Goal: Find specific page/section: Find specific page/section

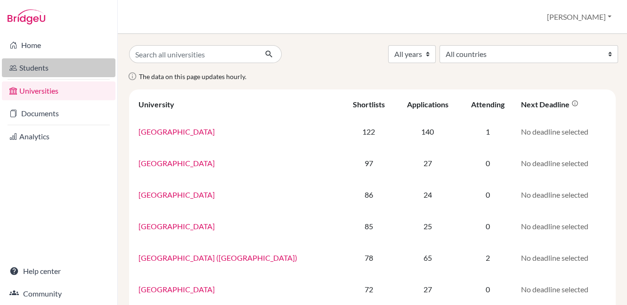
click at [40, 70] on link "Students" at bounding box center [58, 67] width 113 height 19
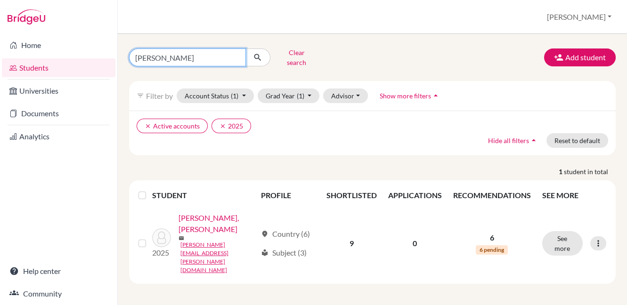
click at [238, 53] on input "[PERSON_NAME]" at bounding box center [187, 57] width 117 height 18
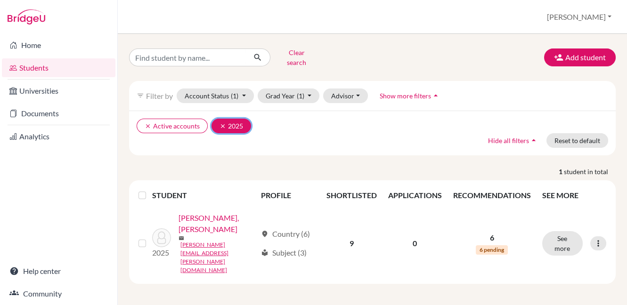
click at [214, 119] on button "clear 2025" at bounding box center [231, 126] width 40 height 15
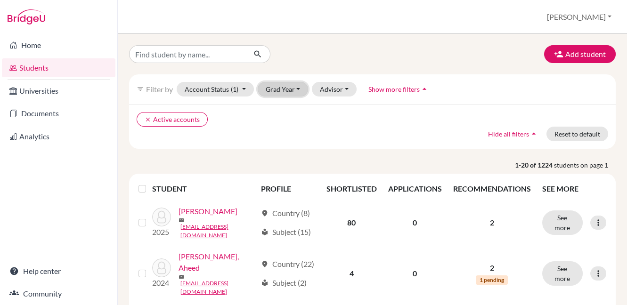
click at [277, 93] on button "Grad Year" at bounding box center [283, 89] width 51 height 15
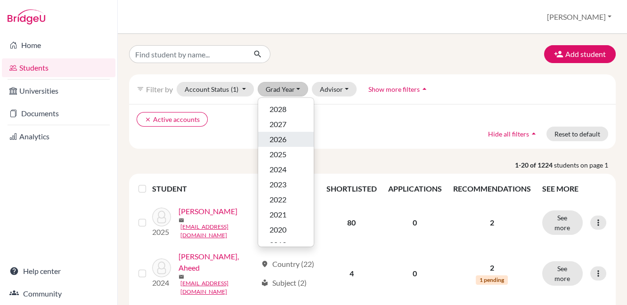
click at [276, 142] on span "2026" at bounding box center [277, 139] width 17 height 11
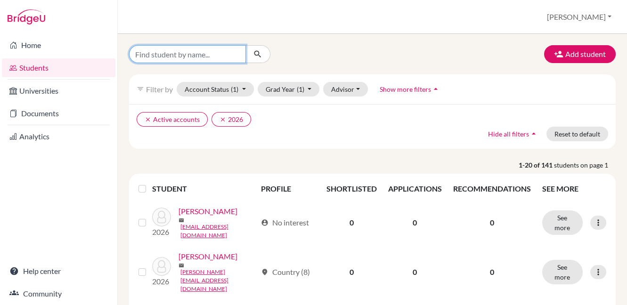
click at [221, 53] on input "Find student by name..." at bounding box center [187, 54] width 117 height 18
type input "[PERSON_NAME]"
click at [259, 56] on icon "submit" at bounding box center [257, 53] width 9 height 9
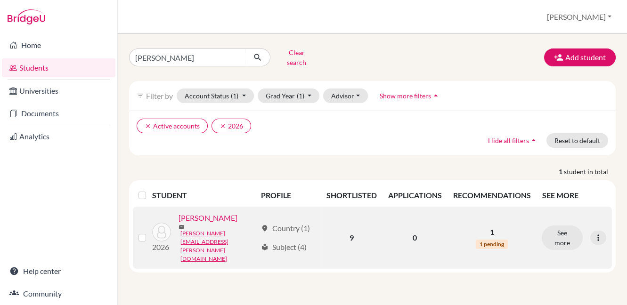
click at [209, 216] on link "[PERSON_NAME]" at bounding box center [207, 217] width 59 height 11
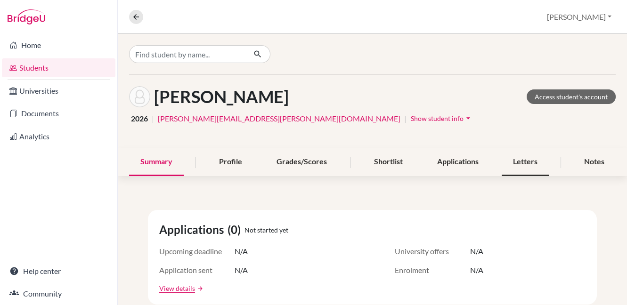
click at [522, 163] on div "Letters" at bounding box center [524, 162] width 47 height 28
